Goal: Task Accomplishment & Management: Use online tool/utility

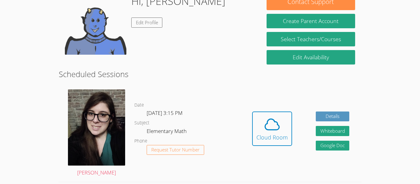
scroll to position [108, 0]
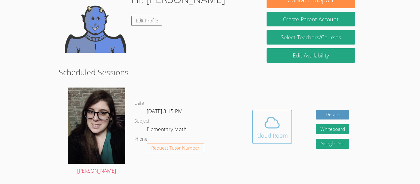
click at [275, 136] on div "Cloud Room" at bounding box center [271, 135] width 31 height 9
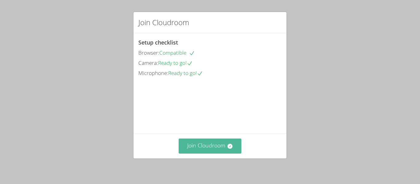
click at [219, 147] on button "Join Cloudroom" at bounding box center [210, 146] width 63 height 15
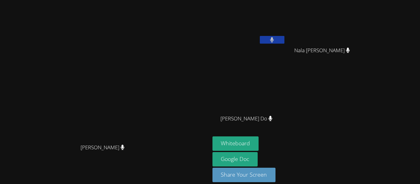
click at [284, 36] on button at bounding box center [272, 40] width 25 height 8
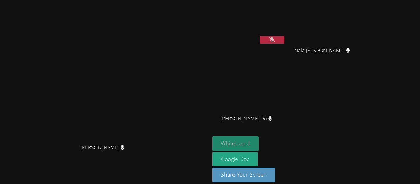
click at [259, 141] on button "Whiteboard" at bounding box center [235, 143] width 46 height 14
click at [284, 40] on button at bounding box center [272, 40] width 25 height 8
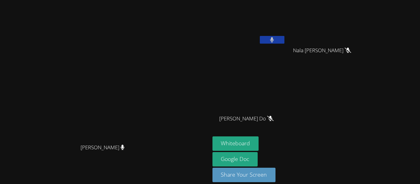
click at [284, 40] on button at bounding box center [272, 40] width 25 height 8
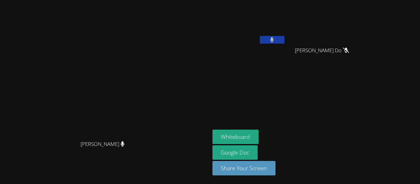
click at [284, 37] on button at bounding box center [272, 40] width 25 height 8
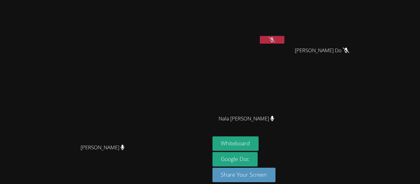
click at [260, 36] on button at bounding box center [272, 40] width 25 height 8
click at [284, 42] on button at bounding box center [272, 40] width 25 height 8
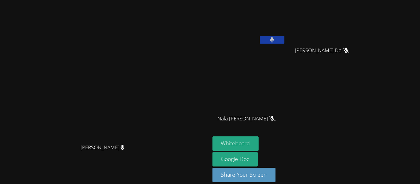
click at [284, 42] on button at bounding box center [272, 40] width 25 height 8
click at [284, 43] on button at bounding box center [272, 40] width 25 height 8
click at [284, 37] on button at bounding box center [272, 40] width 25 height 8
click at [274, 42] on icon at bounding box center [272, 39] width 4 height 5
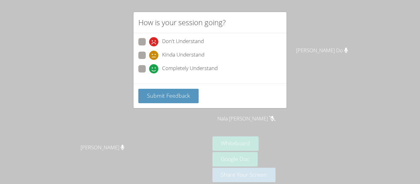
click at [149, 60] on span at bounding box center [149, 60] width 0 height 0
click at [149, 57] on input "Kinda Understand" at bounding box center [151, 54] width 5 height 5
radio input "true"
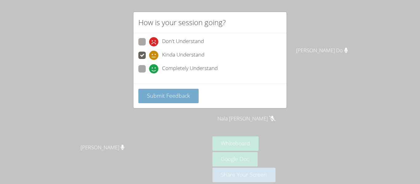
click at [179, 97] on span "Submit Feedback" at bounding box center [168, 95] width 43 height 7
